Goal: Information Seeking & Learning: Learn about a topic

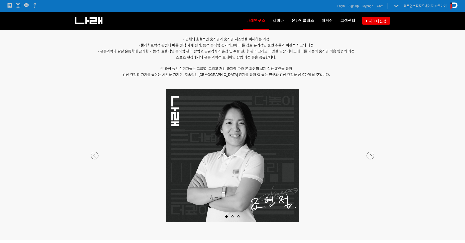
scroll to position [401, 0]
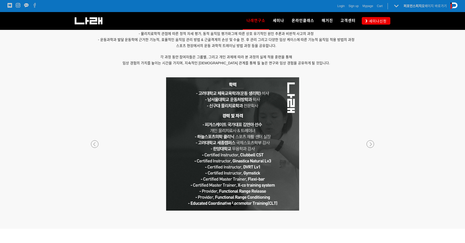
click at [216, 114] on p at bounding box center [233, 143] width 296 height 133
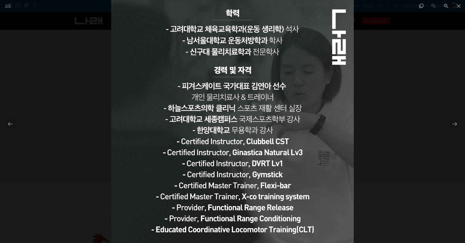
scroll to position [451, 0]
click at [456, 123] on div at bounding box center [455, 124] width 11 height 10
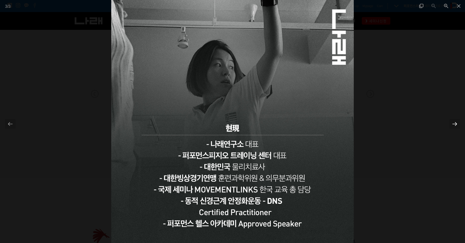
click at [454, 123] on div at bounding box center [455, 124] width 11 height 10
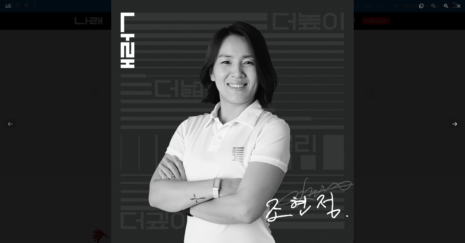
click at [454, 123] on div at bounding box center [455, 124] width 11 height 10
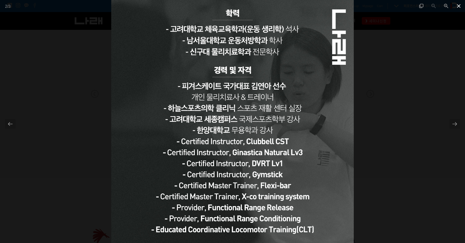
click at [458, 5] on span at bounding box center [459, 6] width 13 height 12
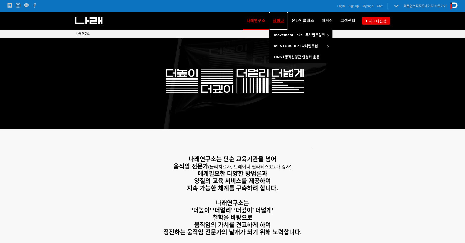
click at [281, 20] on span "세미나" at bounding box center [278, 20] width 11 height 5
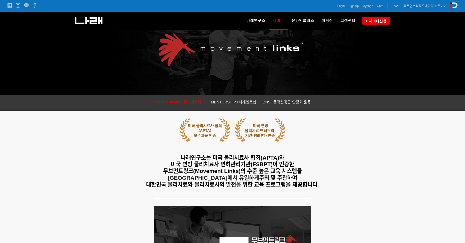
scroll to position [25, 0]
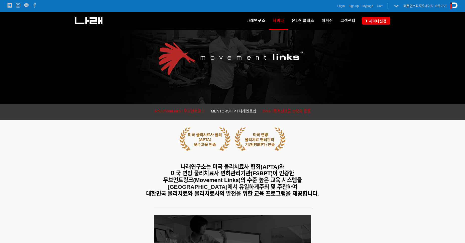
click at [279, 110] on span "DNS l 동적신경근 안정화 운동" at bounding box center [287, 111] width 48 height 4
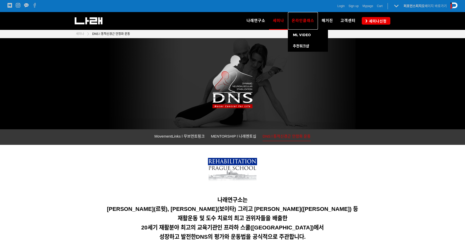
click at [309, 20] on span "온라인클래스" at bounding box center [303, 20] width 23 height 5
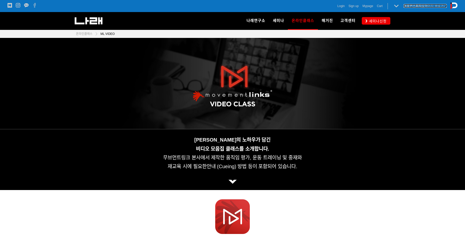
click at [420, 5] on strong "퍼포먼스피지오" at bounding box center [414, 6] width 21 height 4
